Goal: Task Accomplishment & Management: Manage account settings

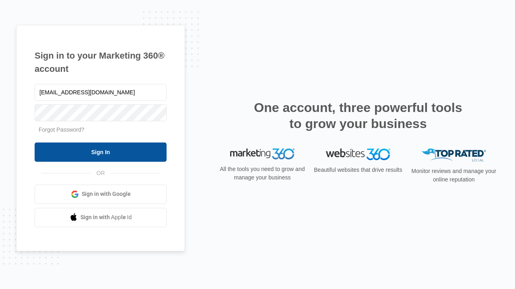
click at [101, 152] on input "Sign In" at bounding box center [101, 152] width 132 height 19
